Goal: Task Accomplishment & Management: Manage account settings

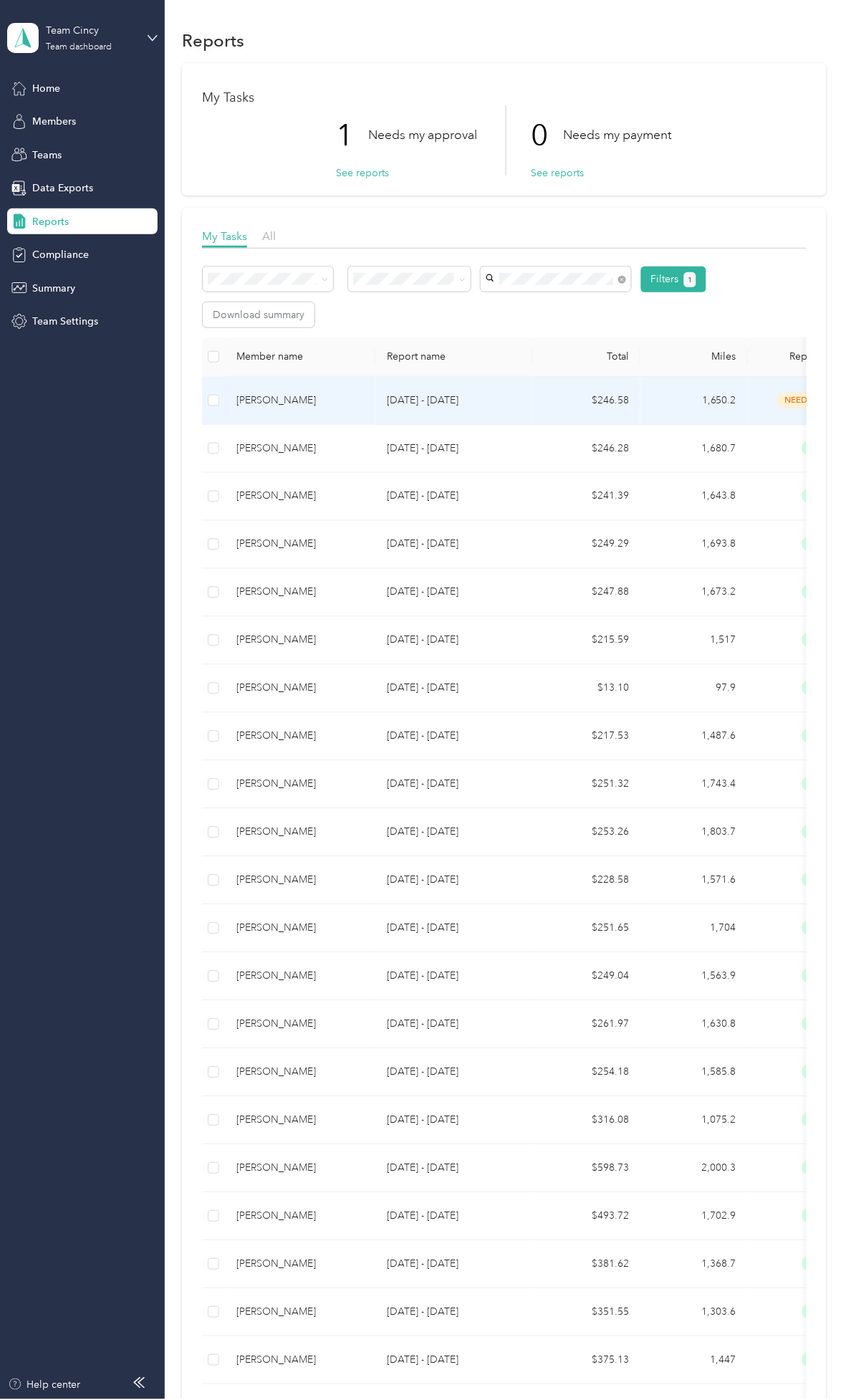
click at [409, 389] on td "[DATE] - [DATE]" at bounding box center [454, 401] width 158 height 48
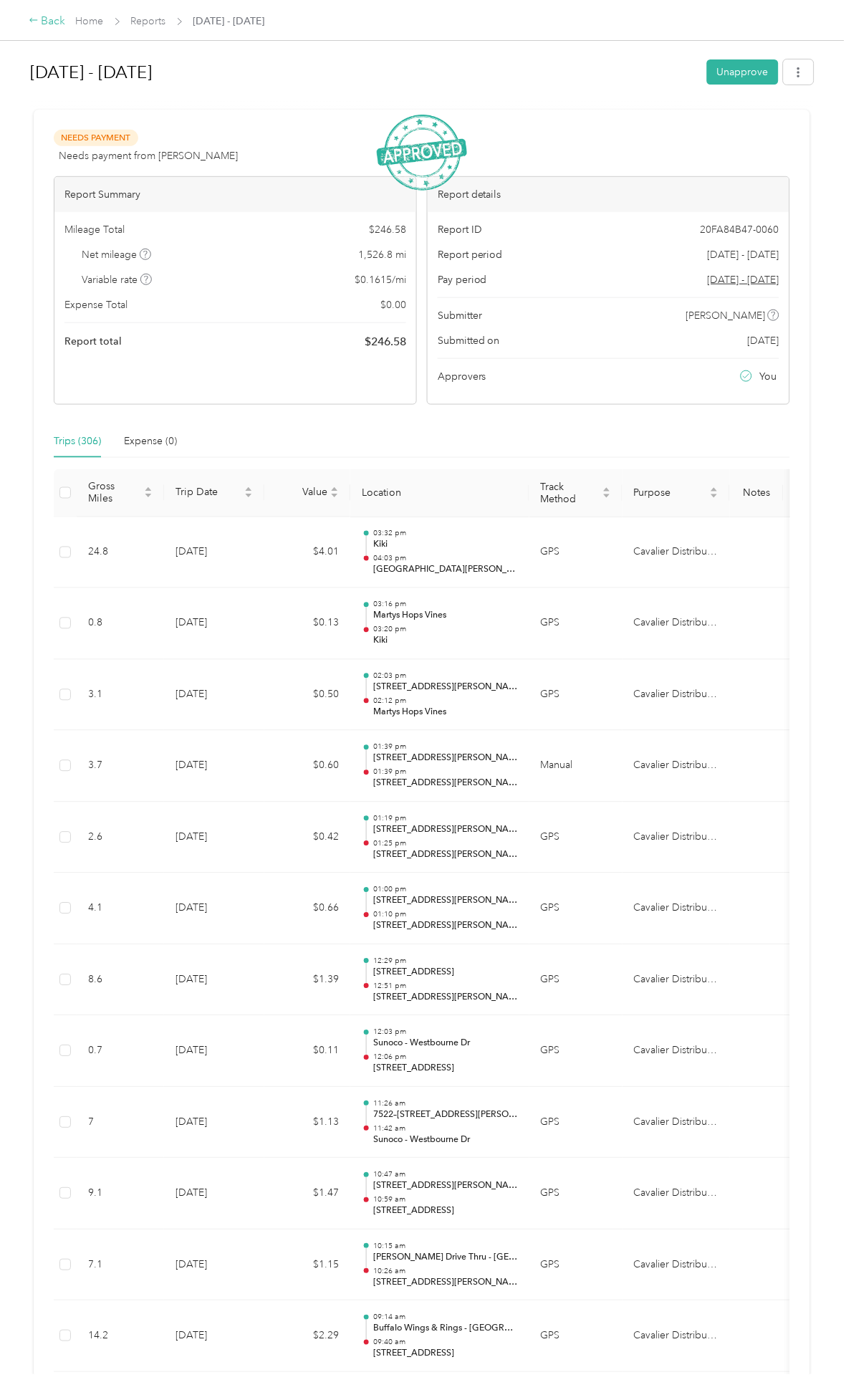
click at [51, 28] on div "Back" at bounding box center [47, 22] width 37 height 17
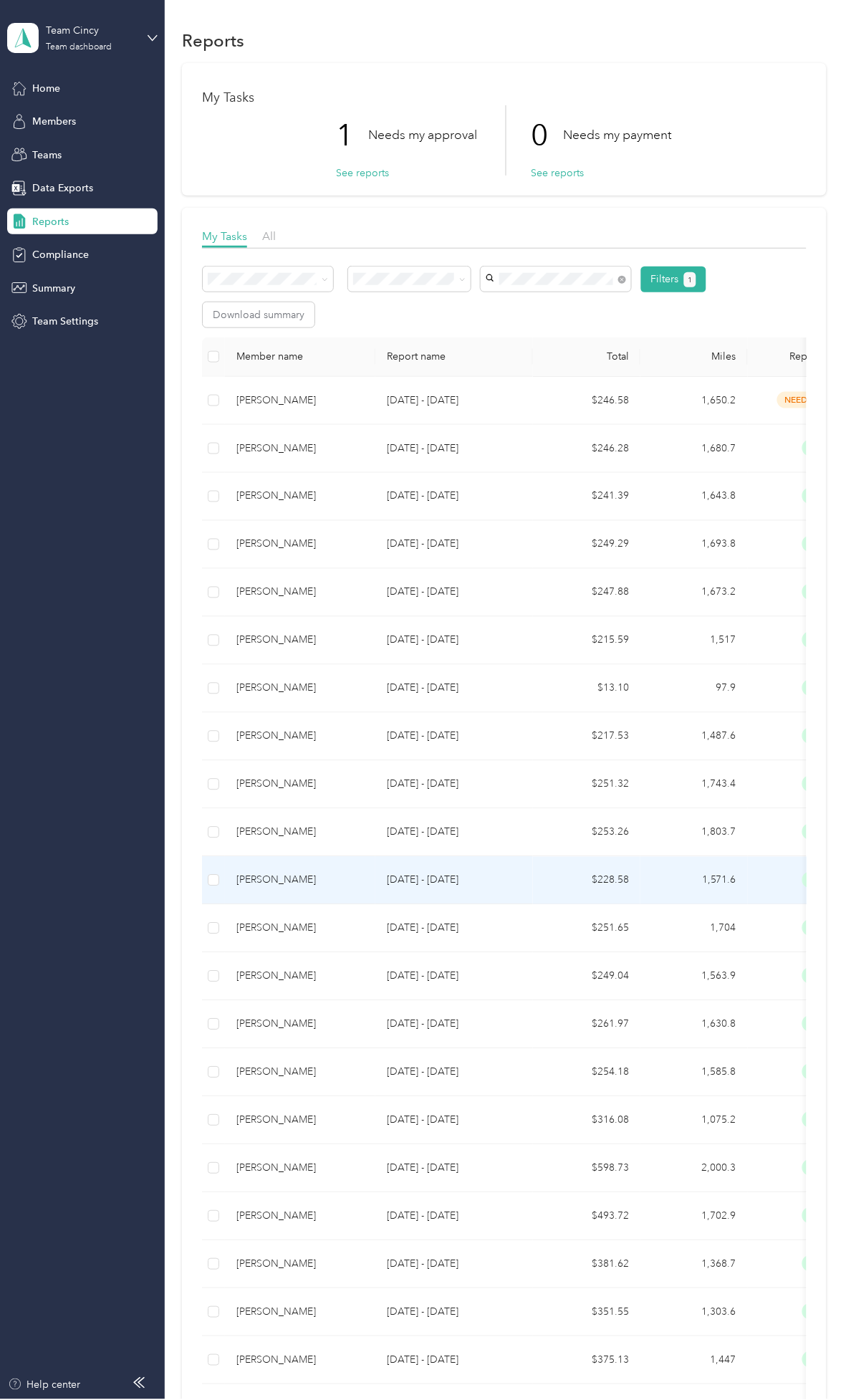
drag, startPoint x: 509, startPoint y: 893, endPoint x: 381, endPoint y: 497, distance: 416.2
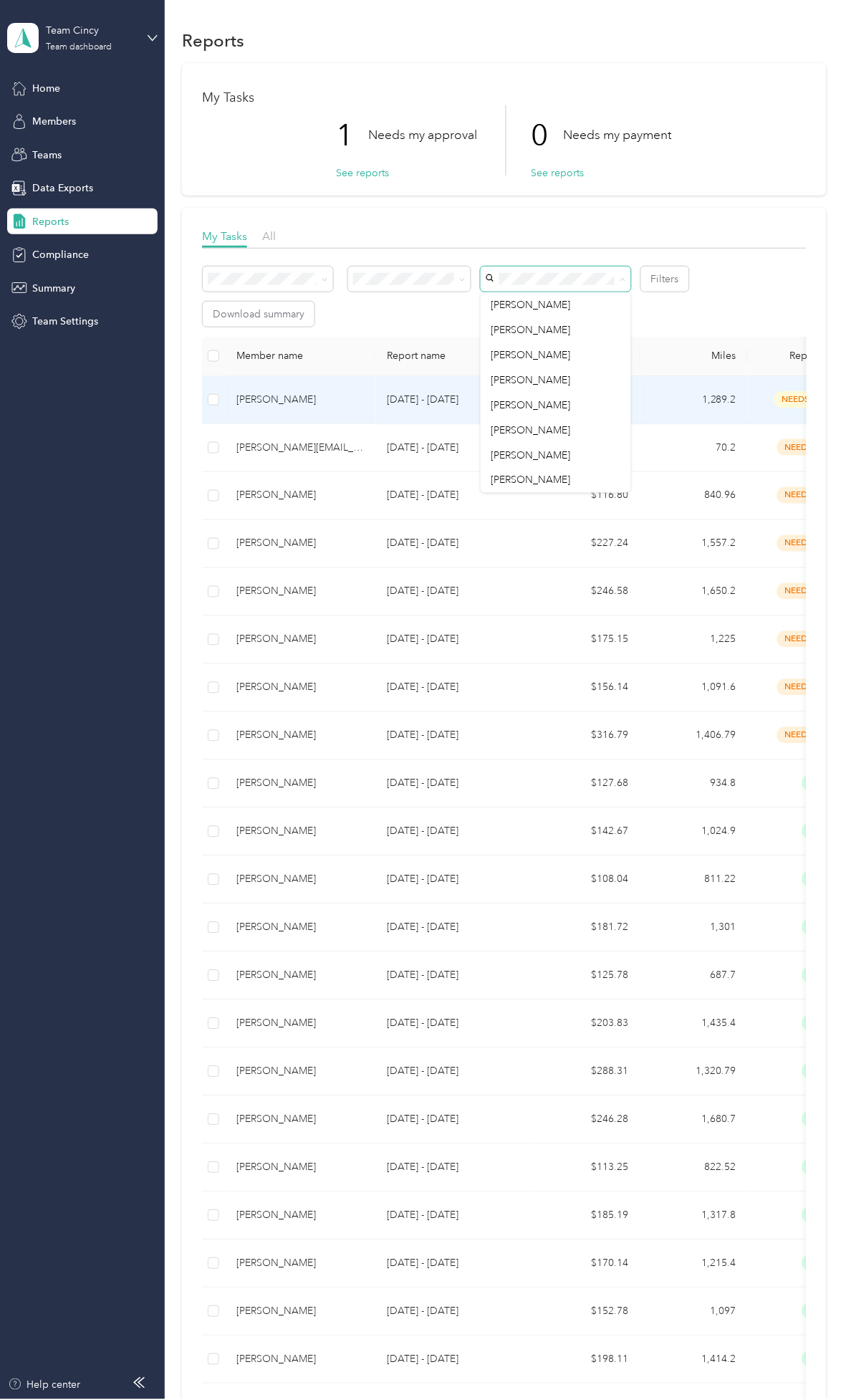
click at [693, 400] on td "1,289.2" at bounding box center [694, 400] width 107 height 48
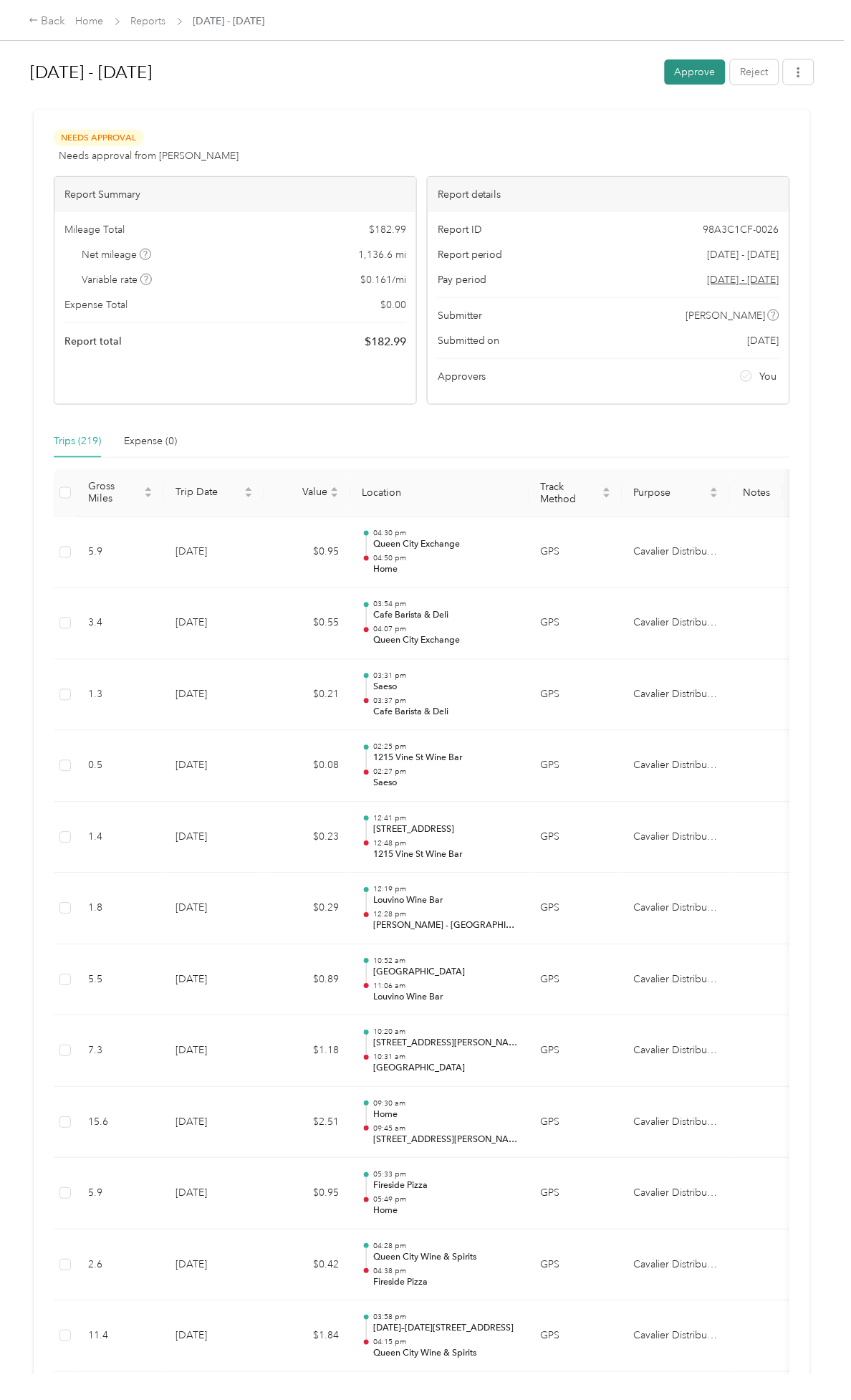
click at [681, 61] on button "Approve" at bounding box center [695, 72] width 61 height 25
